Goal: Check status: Check status

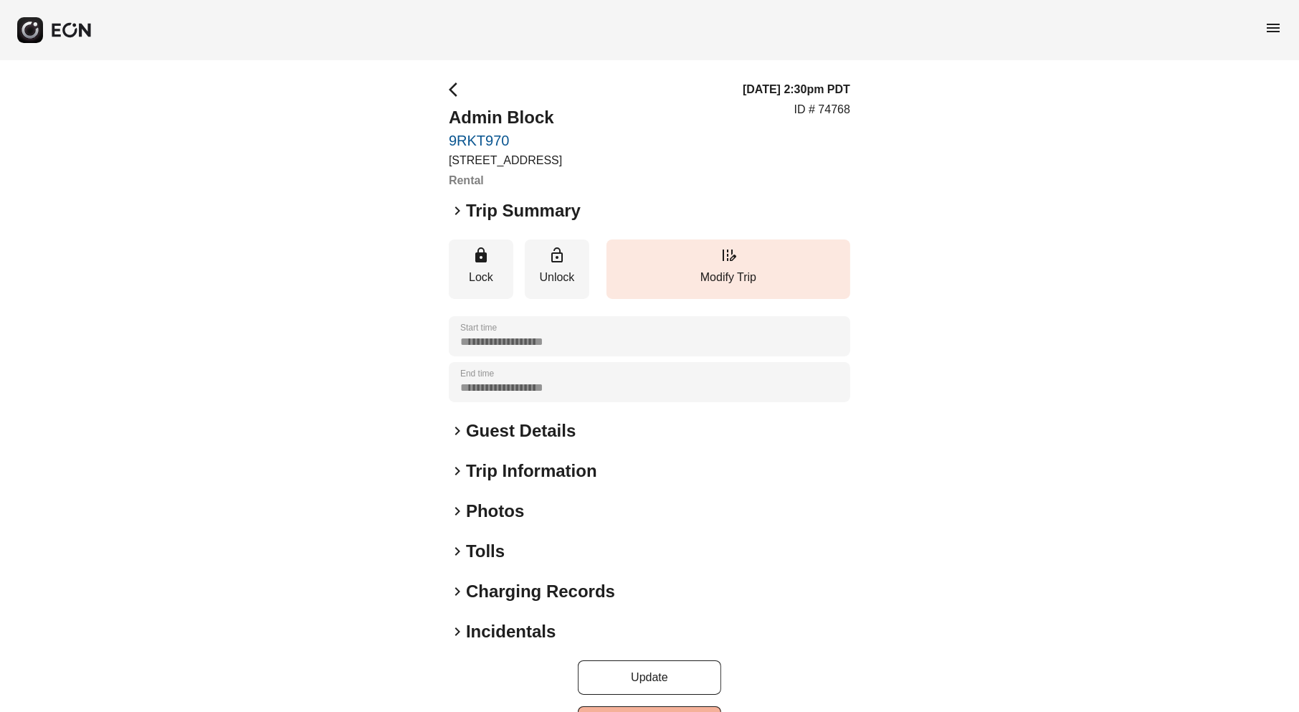
click at [456, 209] on span "keyboard_arrow_right" at bounding box center [457, 210] width 17 height 17
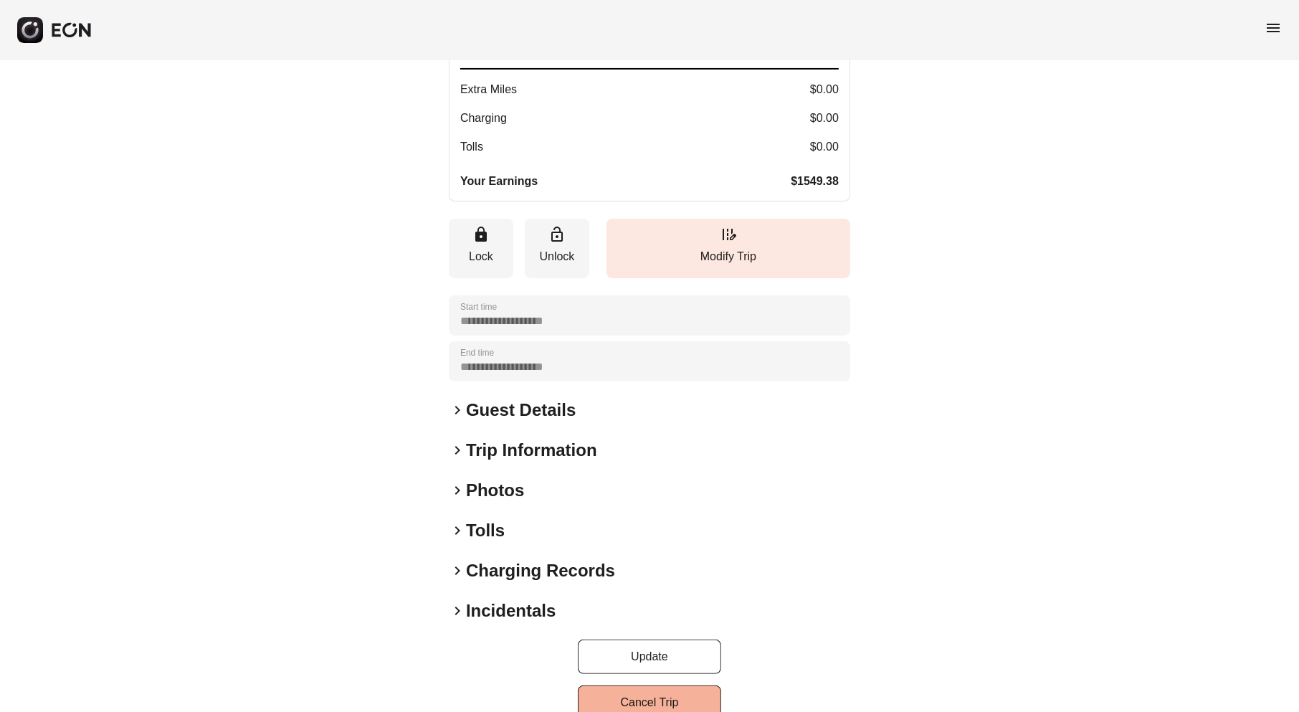
scroll to position [391, 0]
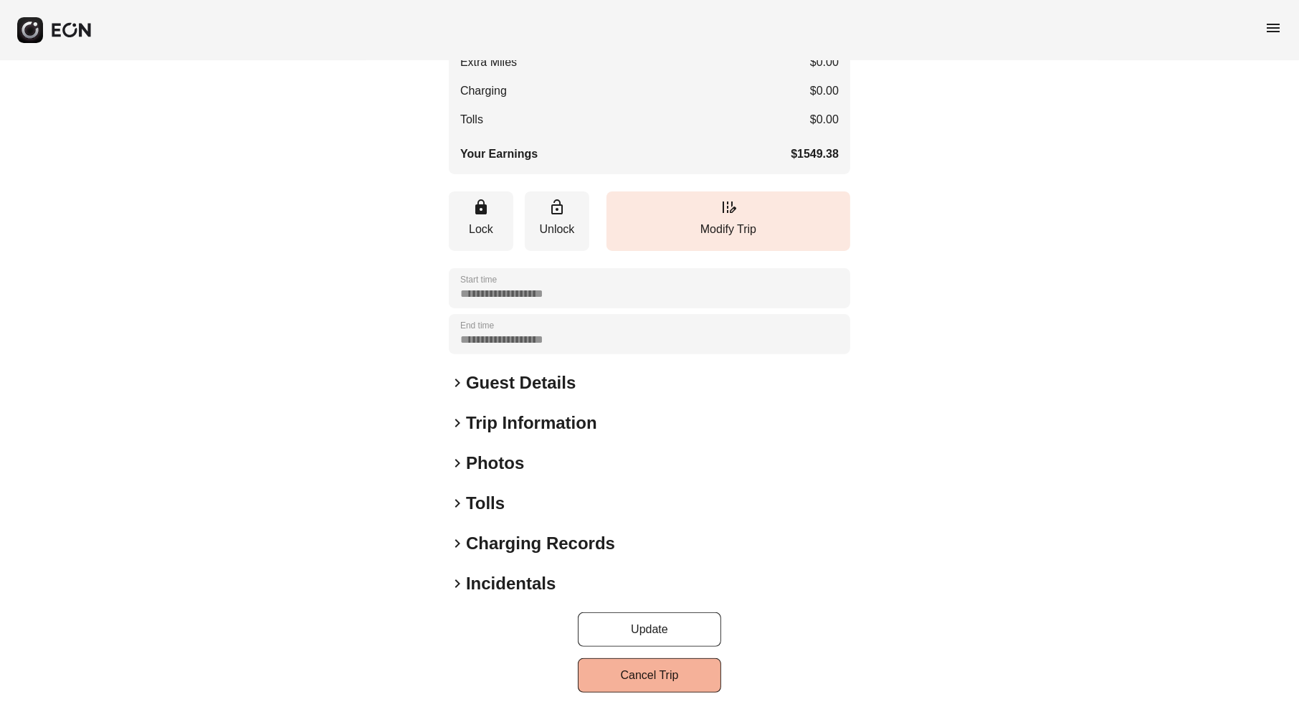
click at [460, 582] on span "keyboard_arrow_right" at bounding box center [457, 583] width 17 height 17
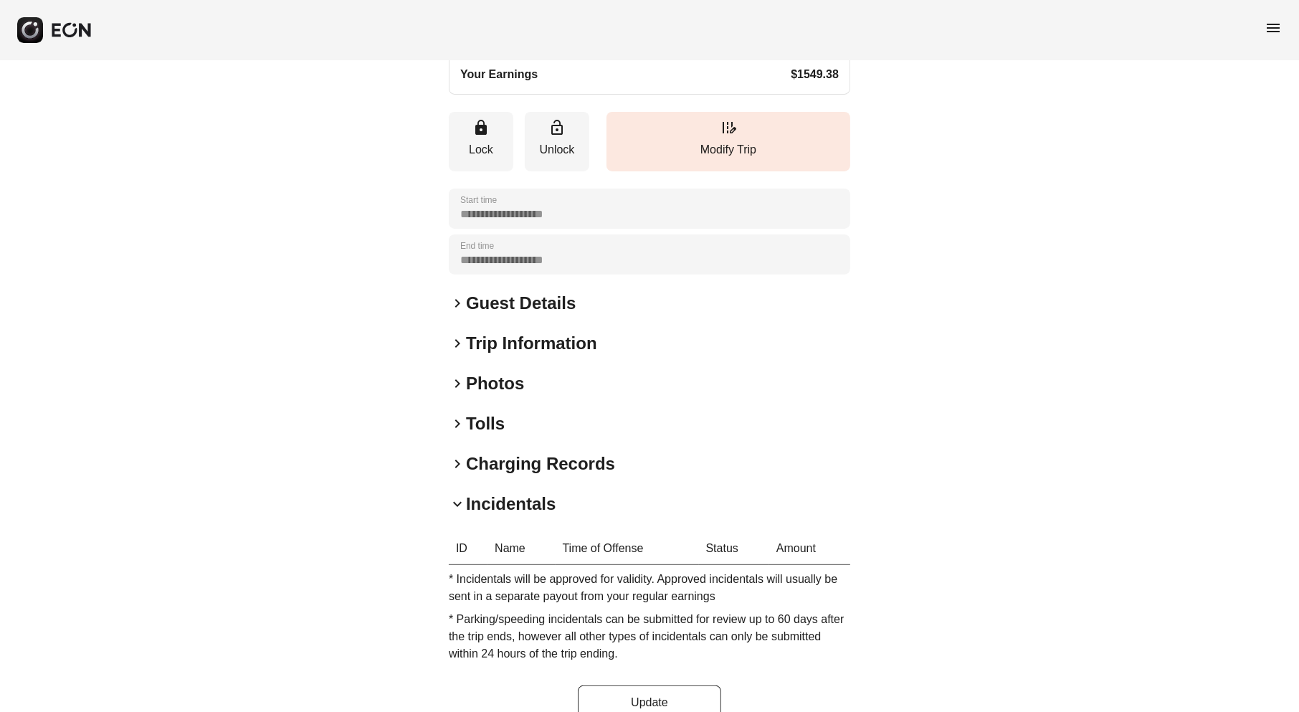
scroll to position [0, 0]
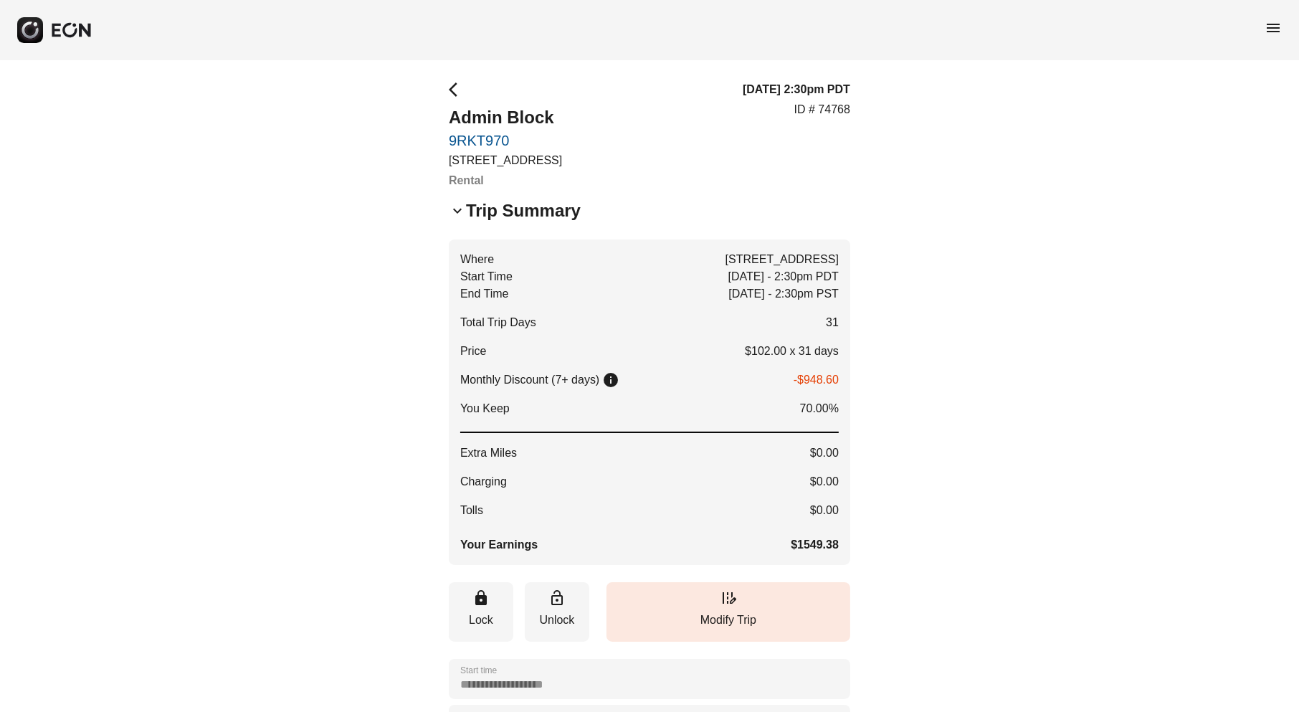
click at [457, 90] on span "arrow_back_ios" at bounding box center [457, 89] width 17 height 17
click at [1275, 32] on span "menu" at bounding box center [1273, 27] width 17 height 17
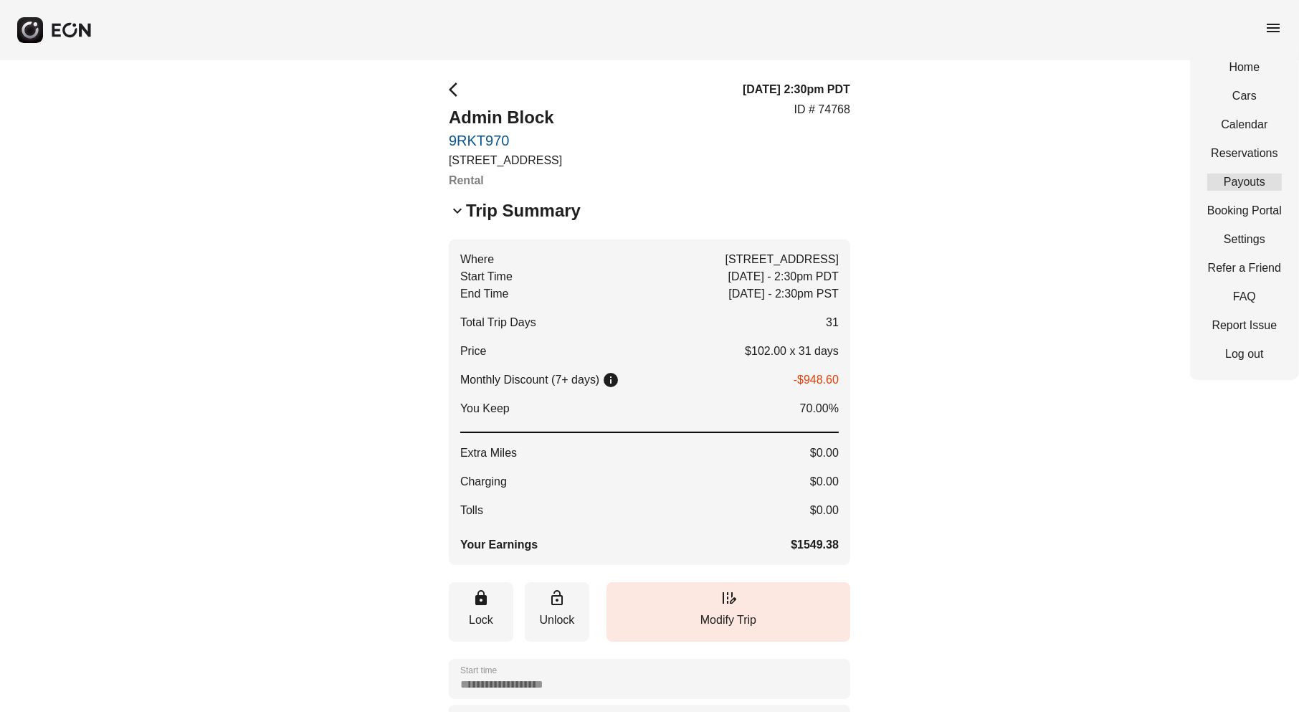
click at [1247, 173] on link "Payouts" at bounding box center [1244, 181] width 75 height 17
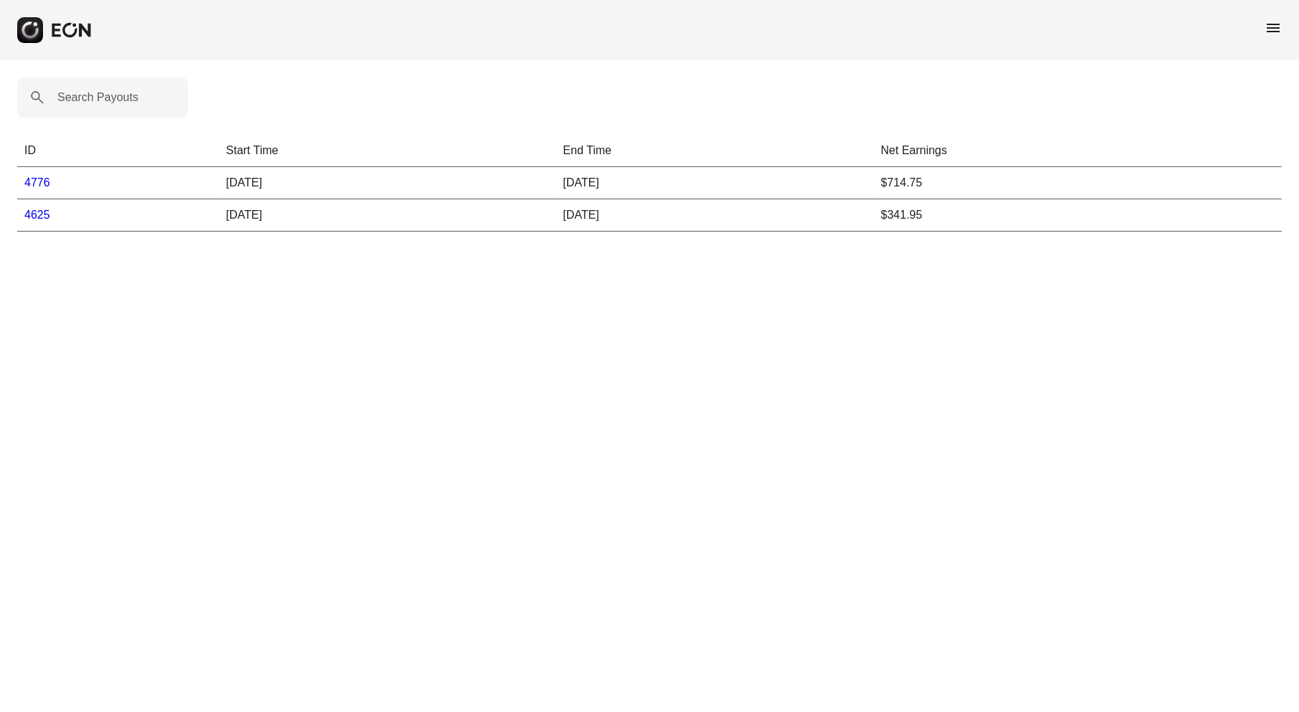
click at [37, 214] on link "4625" at bounding box center [37, 215] width 26 height 12
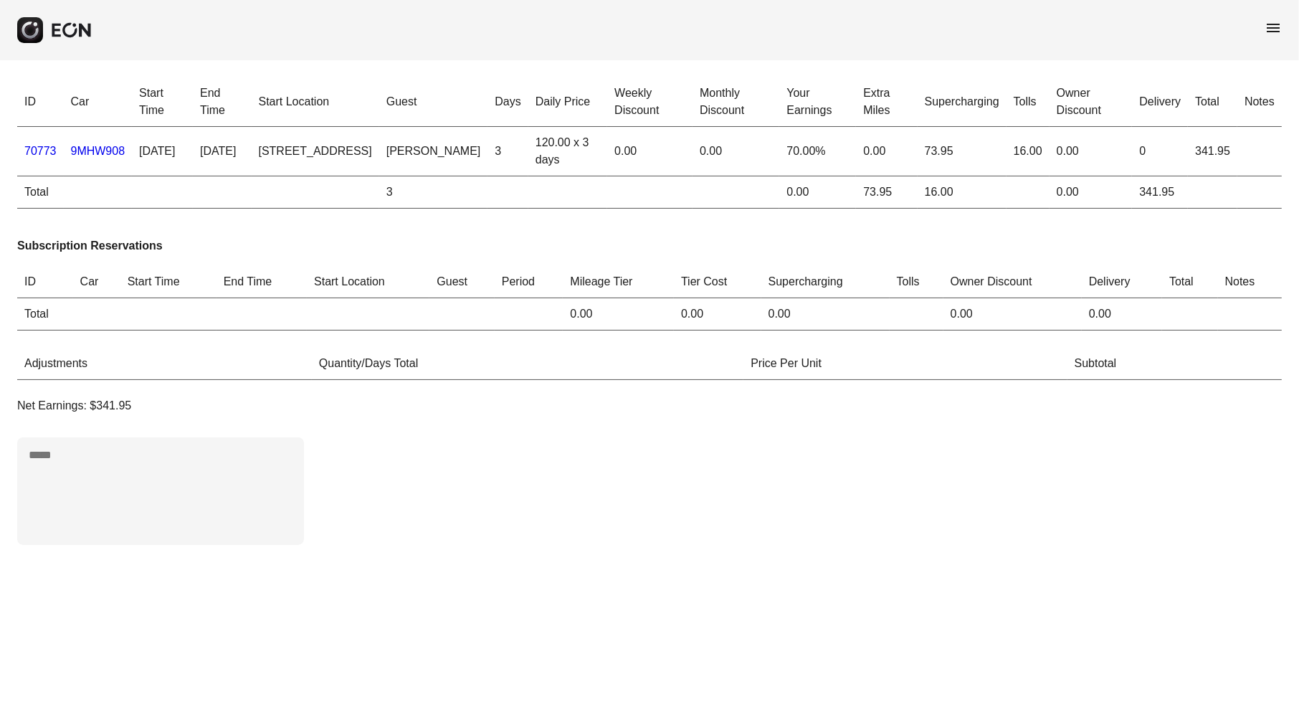
click at [1277, 27] on span "menu" at bounding box center [1273, 27] width 17 height 17
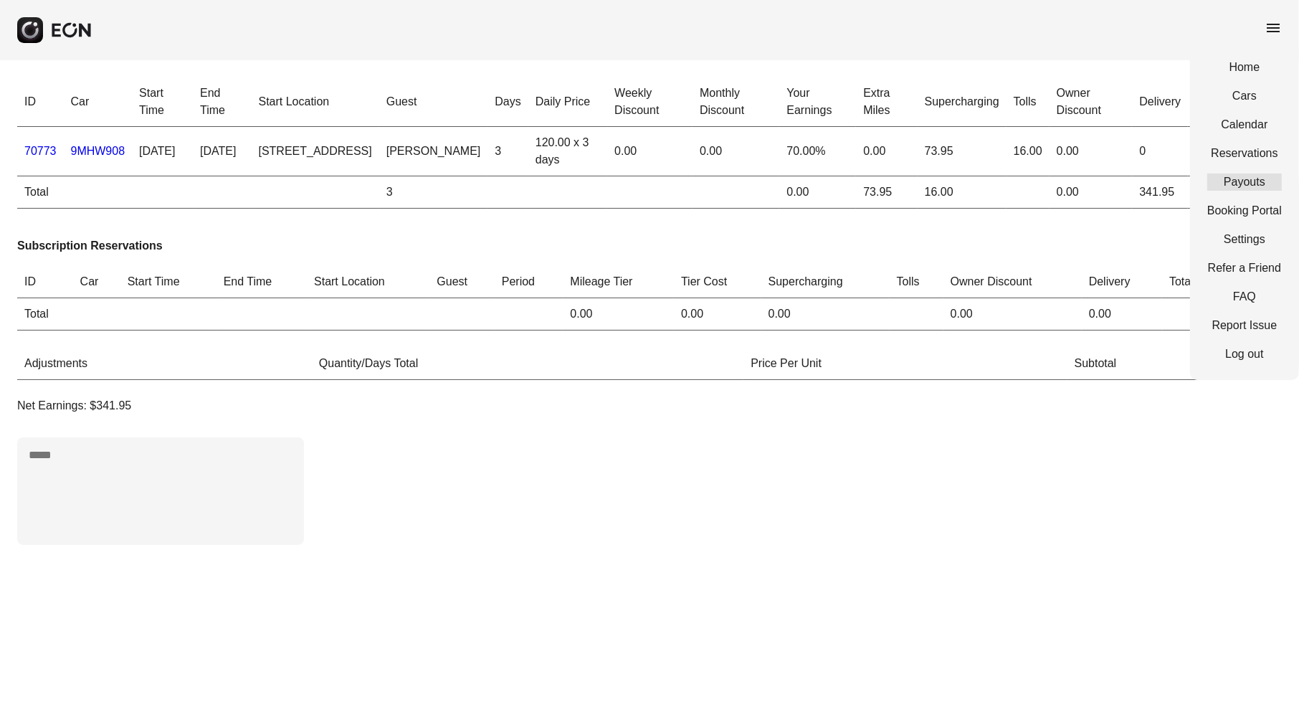
click at [1246, 181] on link "Payouts" at bounding box center [1244, 181] width 75 height 17
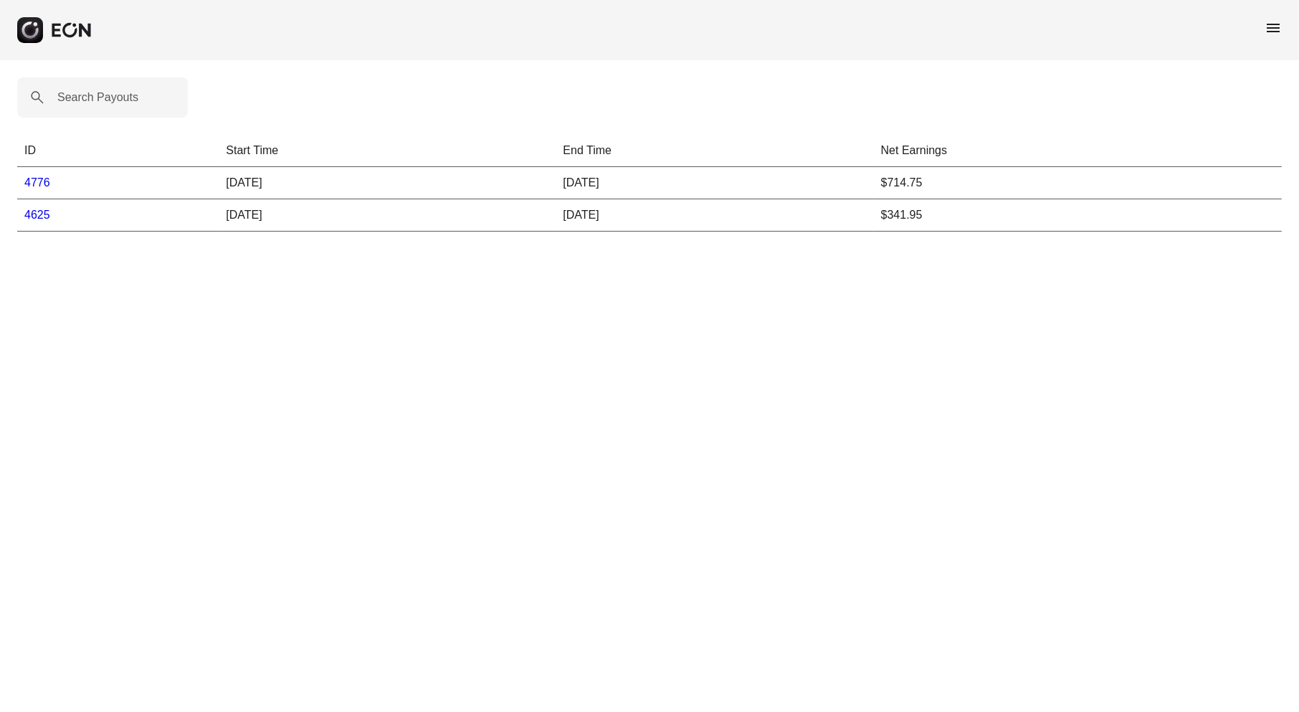
click at [39, 182] on link "4776" at bounding box center [37, 182] width 26 height 12
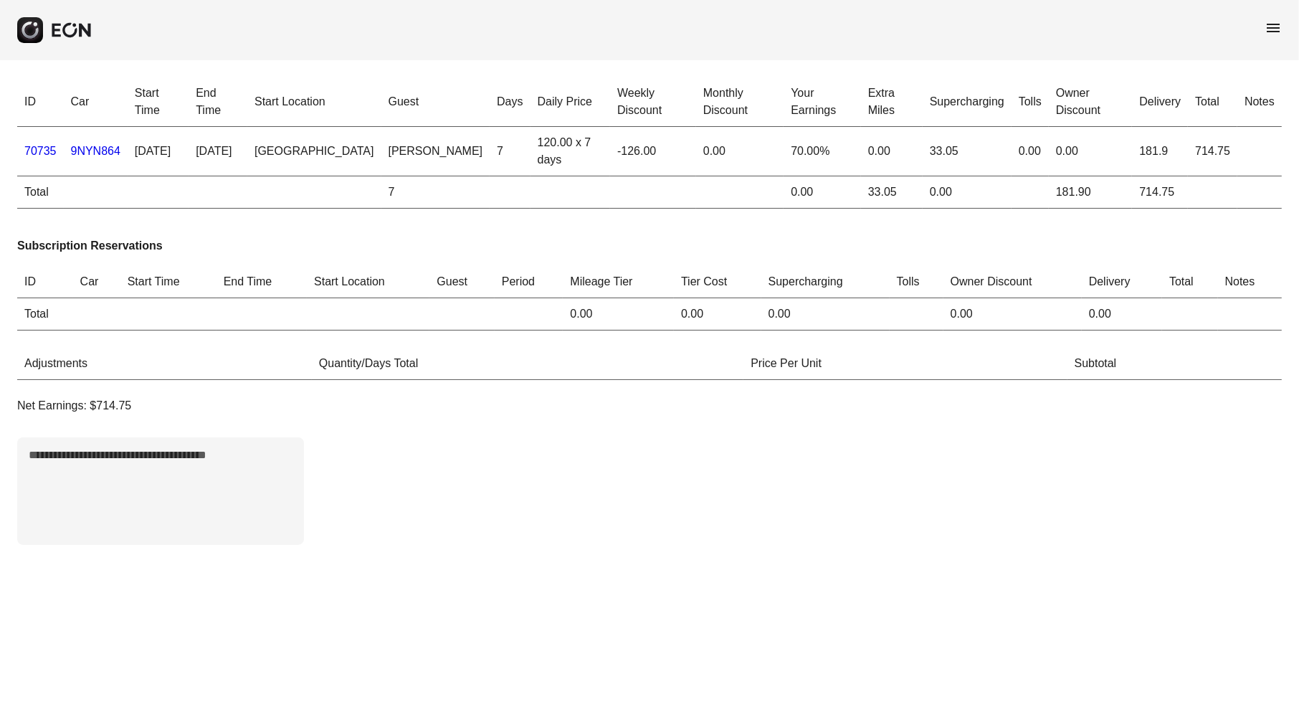
click at [1275, 27] on span "menu" at bounding box center [1273, 27] width 17 height 17
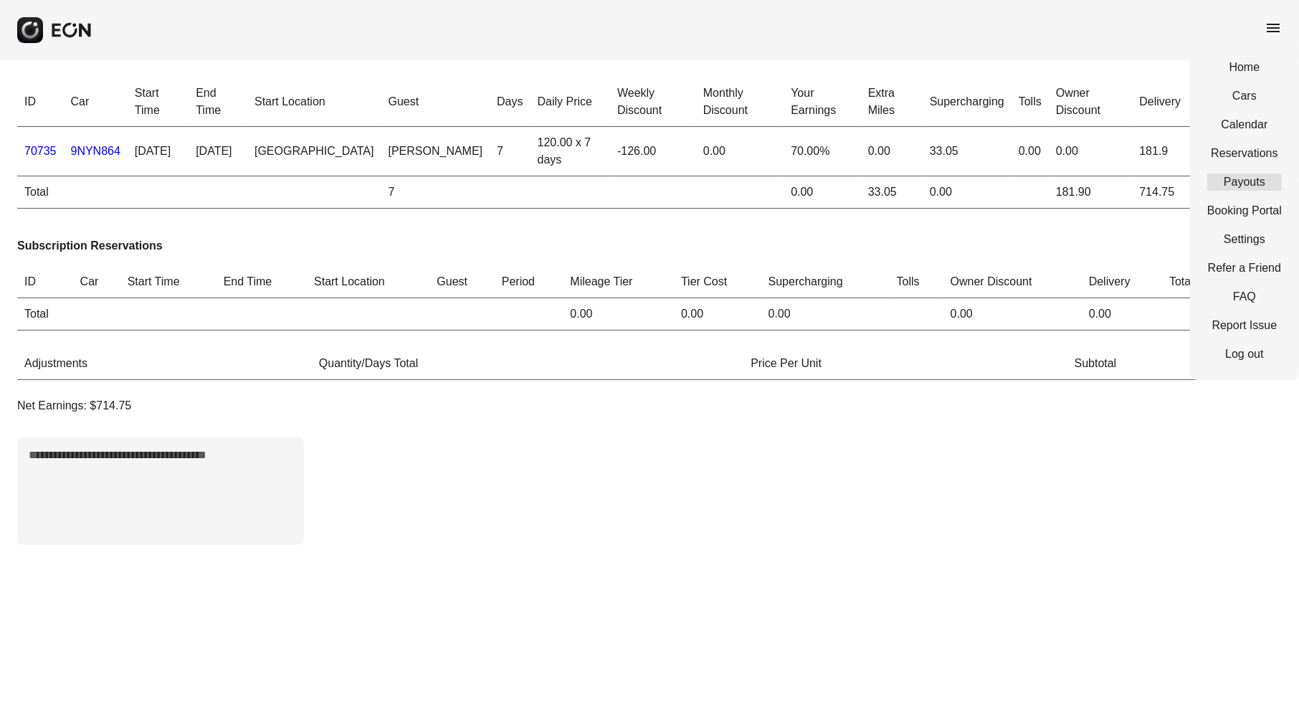
click at [1238, 186] on link "Payouts" at bounding box center [1244, 181] width 75 height 17
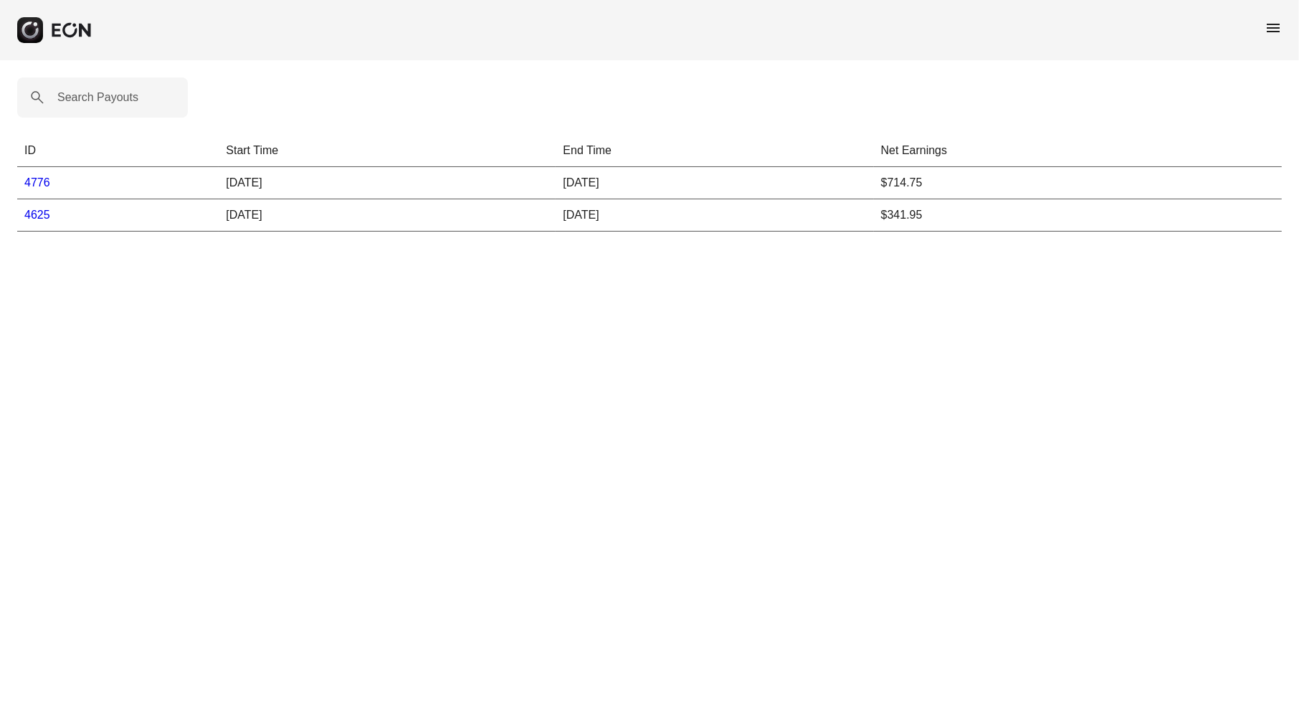
drag, startPoint x: 565, startPoint y: 186, endPoint x: 608, endPoint y: 184, distance: 43.1
click at [608, 184] on td "[DATE]" at bounding box center [715, 183] width 318 height 32
